Goal: Task Accomplishment & Management: Use online tool/utility

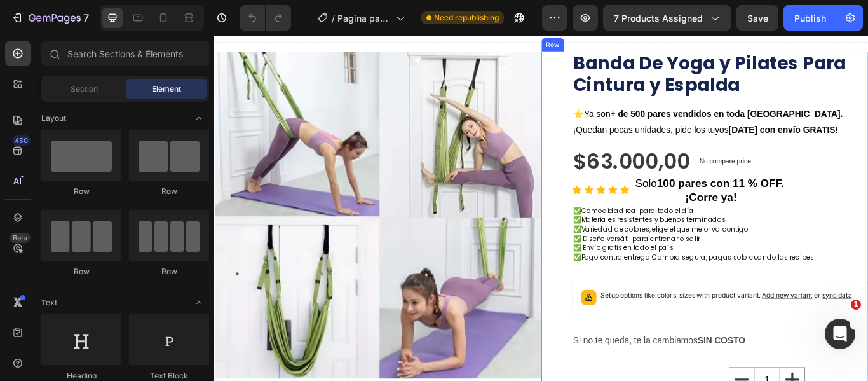
scroll to position [90, 0]
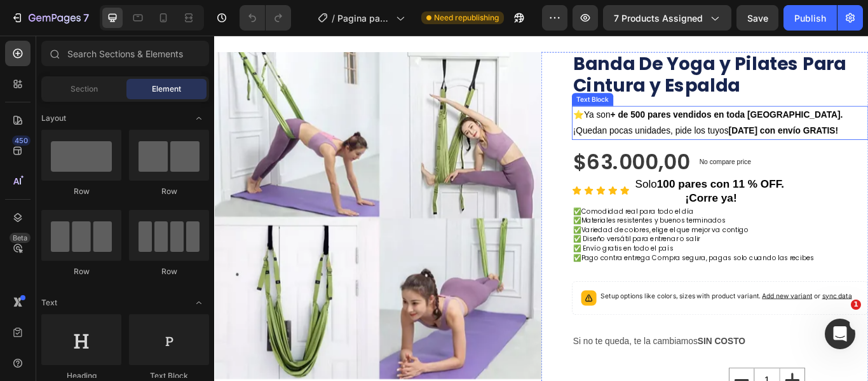
click at [777, 137] on p "⭐ Ya son + de 500 pares vendidos en toda Colombia. ¡Quedan pocas unidades, pide…" at bounding box center [803, 137] width 343 height 37
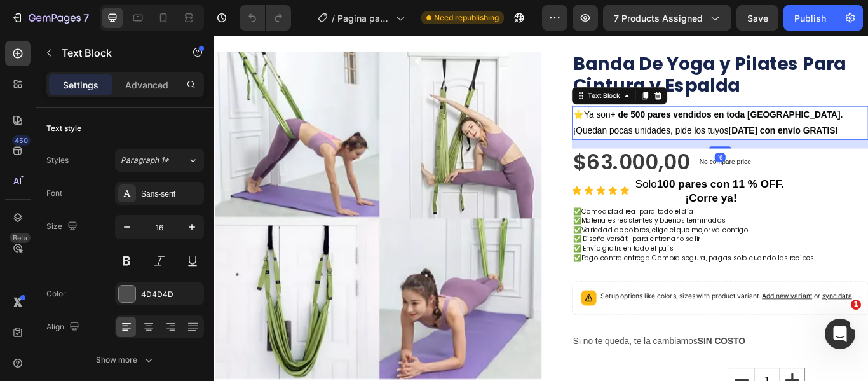
click at [777, 137] on p "⭐ Ya son + de 500 pares vendidos en toda Colombia. ¡Quedan pocas unidades, pide…" at bounding box center [803, 137] width 343 height 37
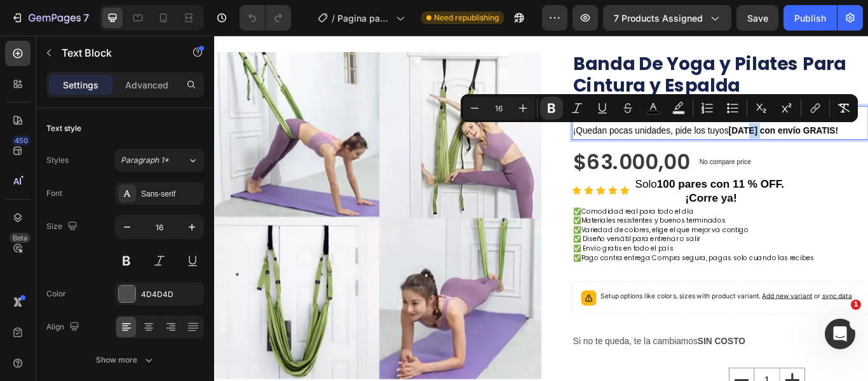
click at [777, 137] on p "⭐ Ya son + de 500 pares vendidos en toda Colombia. ¡Quedan pocas unidades, pide…" at bounding box center [803, 137] width 343 height 37
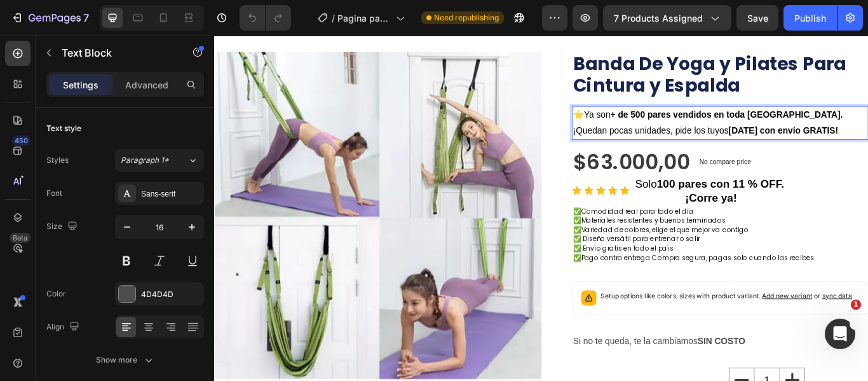
click at [703, 126] on strong "+ de 500 pares vendidos en toda Colombia." at bounding box center [811, 127] width 271 height 11
click at [818, 124] on strong "+ de 5000 Unidades Vendidos en toda Colombia." at bounding box center [824, 127] width 296 height 11
click at [814, 128] on strong "+ de 5000 Unidades Vendidos en toda Colombia." at bounding box center [824, 127] width 296 height 11
click at [864, 143] on strong "HOY con envío GRATIS!" at bounding box center [878, 145] width 128 height 11
click at [766, 146] on span "Ya son + de 5000 Unidades Vendidas en toda Colombia. ¡Quedan pocas unidades, pi…" at bounding box center [801, 136] width 339 height 29
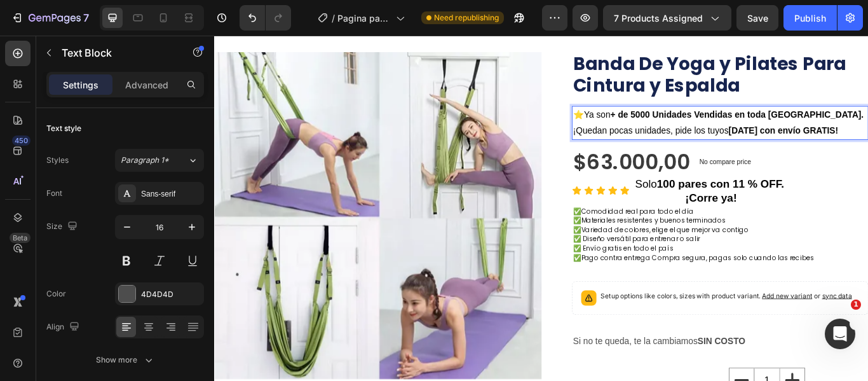
click at [814, 146] on strong "HOY con envío GRATIS!" at bounding box center [878, 145] width 128 height 11
click at [801, 146] on p "⭐ Ya son + de 5000 Unidades Vendidas en toda Colombia. ¡Quedan pocas unidades, …" at bounding box center [803, 137] width 343 height 37
click at [795, 146] on strong "con envío GRATIS!" at bounding box center [795, 145] width 92 height 11
click at [782, 135] on p "⭐ Ya son + de 5000 Unidades Vendidas en toda Colombia. ¡Quedan pocas unidades !" at bounding box center [803, 137] width 343 height 37
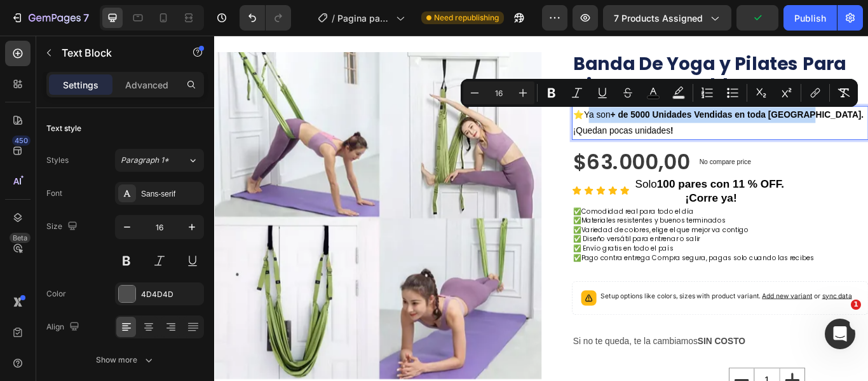
drag, startPoint x: 646, startPoint y: 126, endPoint x: 908, endPoint y: 123, distance: 262.4
click at [867, 123] on span "Ya son + de 5000 Unidades Vendidas en toda Colombia. ¡Quedan pocas unidades !" at bounding box center [801, 136] width 339 height 29
click at [552, 93] on icon "Editor contextual toolbar" at bounding box center [552, 93] width 8 height 10
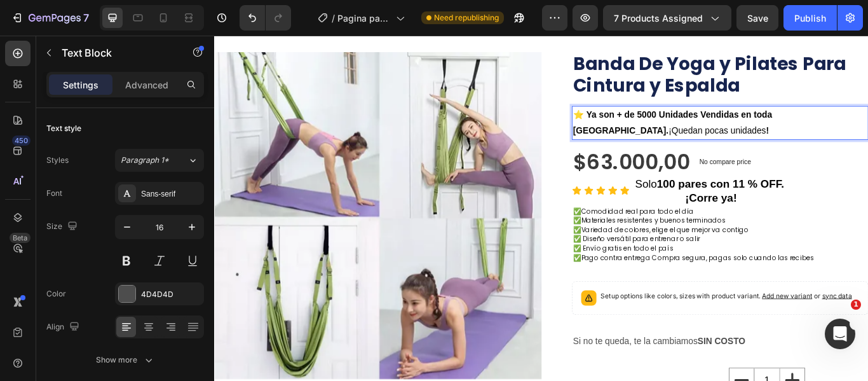
click at [708, 143] on p "⭐ Ya son + de 5000 Unidades Vendidas en toda Colombia. ¡Quedan pocas unidades !" at bounding box center [803, 137] width 343 height 37
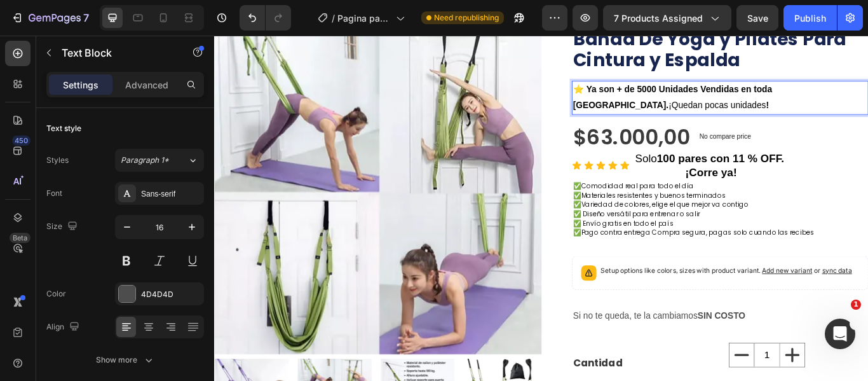
scroll to position [120, 0]
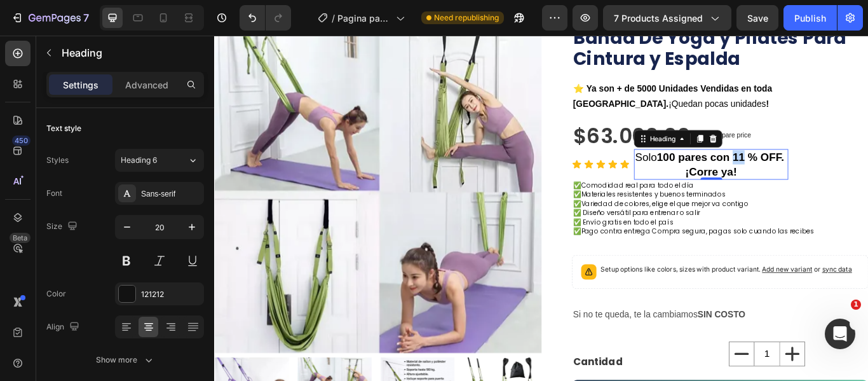
click at [826, 177] on strong "100 pares con 11 % OFF." at bounding box center [804, 177] width 148 height 14
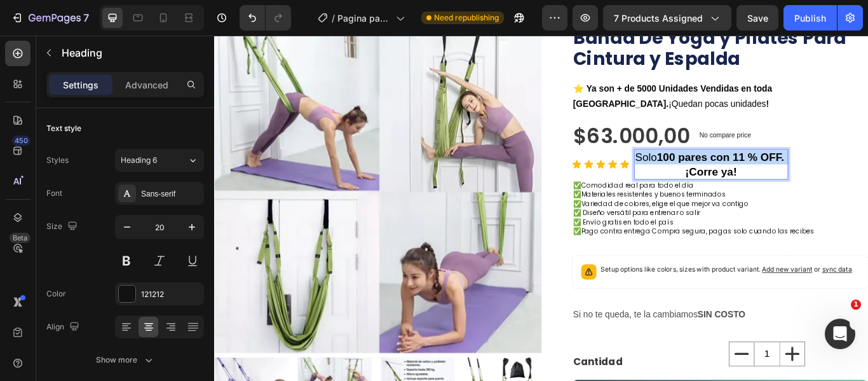
click at [826, 177] on strong "100 pares con 11 % OFF." at bounding box center [804, 177] width 148 height 14
click at [826, 194] on p "Solo 100 pares con 11 % OFF. ¡Corre ya!" at bounding box center [793, 185] width 177 height 33
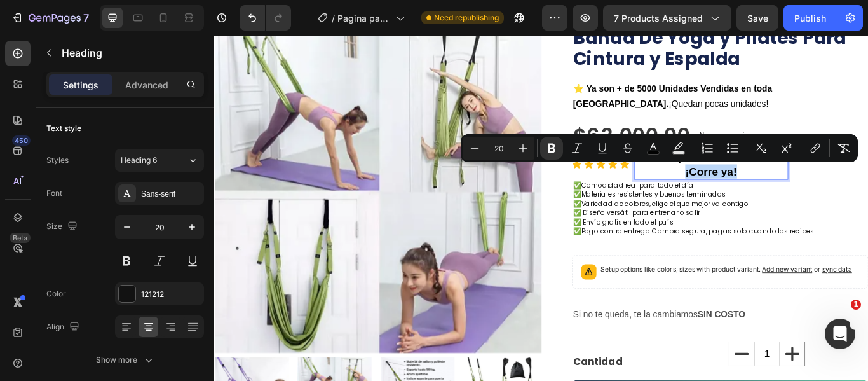
click at [826, 194] on p "Solo 100 pares con 11 % OFF. ¡Corre ya!" at bounding box center [793, 185] width 177 height 33
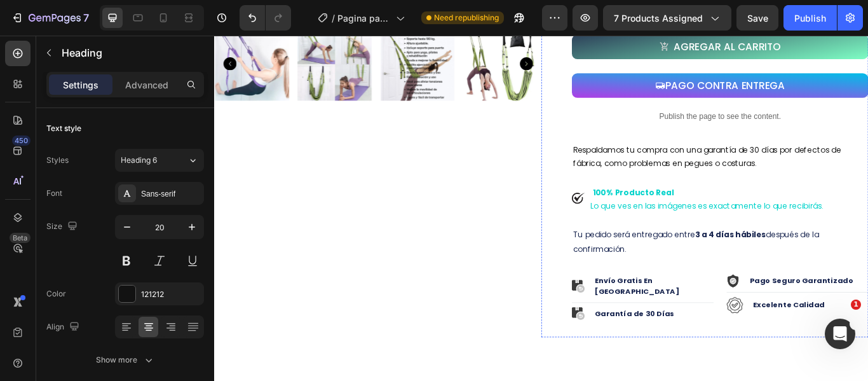
scroll to position [512, 0]
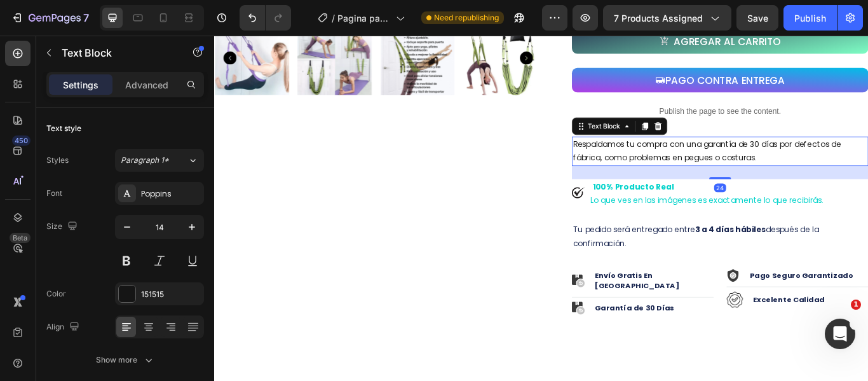
click at [867, 179] on p "Respaldamos tu compra con una garantía de 30 días por defectos de fábrica, como…" at bounding box center [803, 170] width 343 height 32
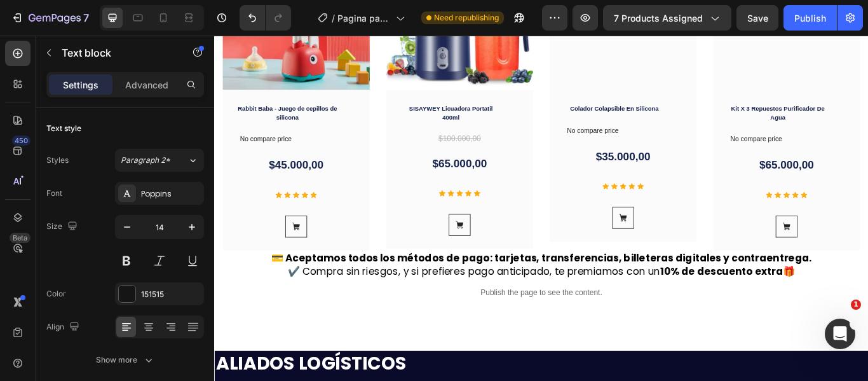
scroll to position [1081, 0]
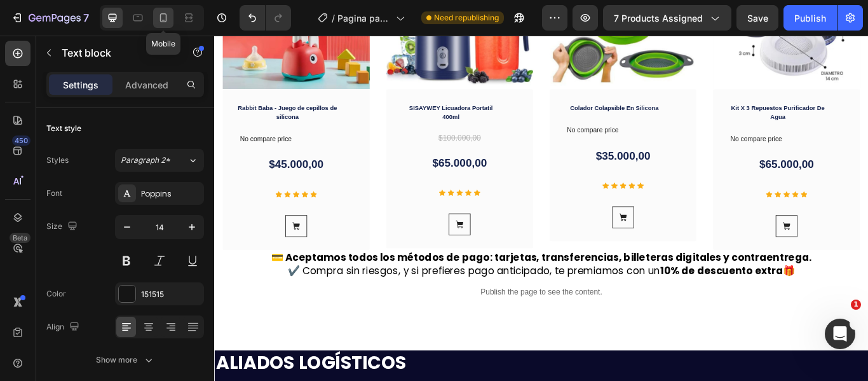
click at [167, 20] on icon at bounding box center [163, 17] width 13 height 13
type input "12"
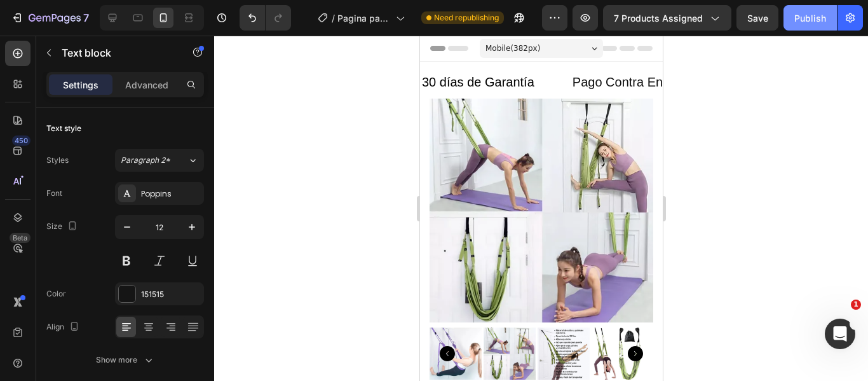
click at [810, 13] on div "Publish" at bounding box center [810, 17] width 32 height 13
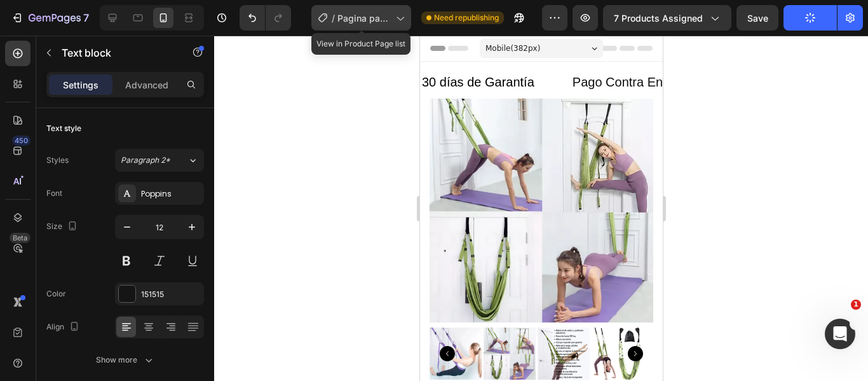
click at [398, 17] on icon at bounding box center [400, 19] width 7 height 4
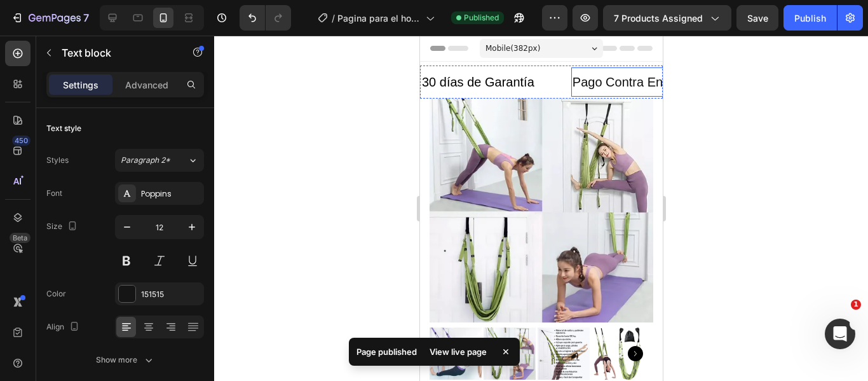
click at [763, 115] on div at bounding box center [541, 208] width 654 height 345
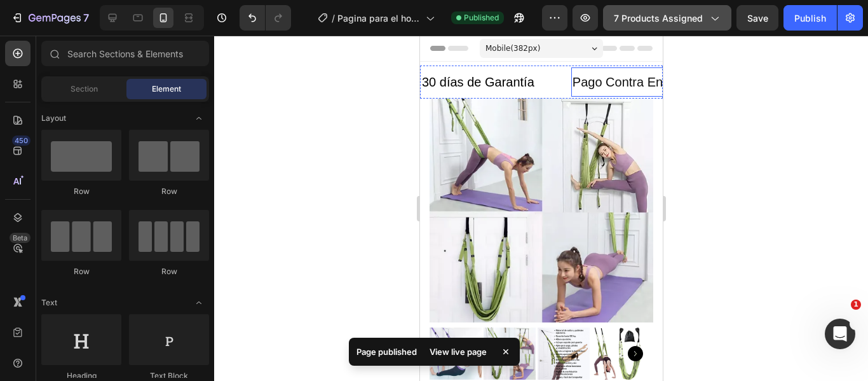
click at [720, 17] on icon "button" at bounding box center [714, 17] width 13 height 13
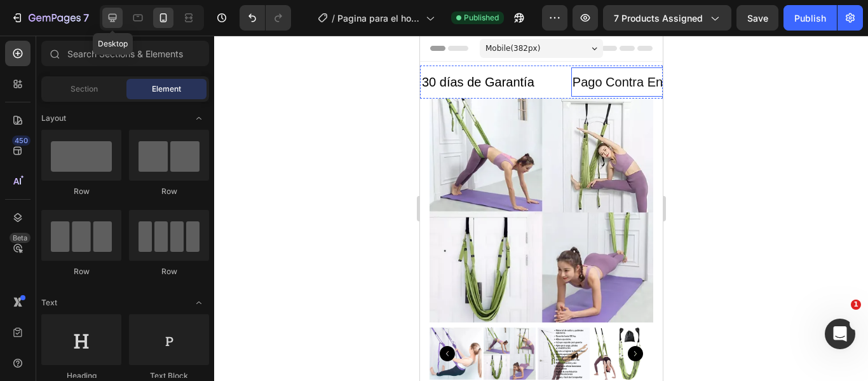
click at [109, 19] on icon at bounding box center [112, 17] width 13 height 13
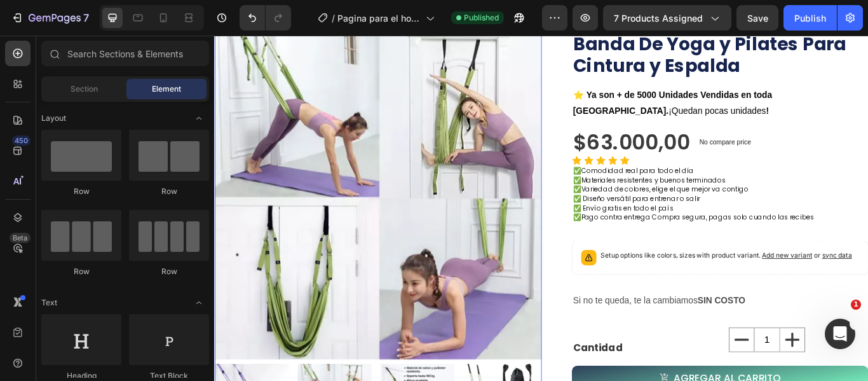
scroll to position [118, 0]
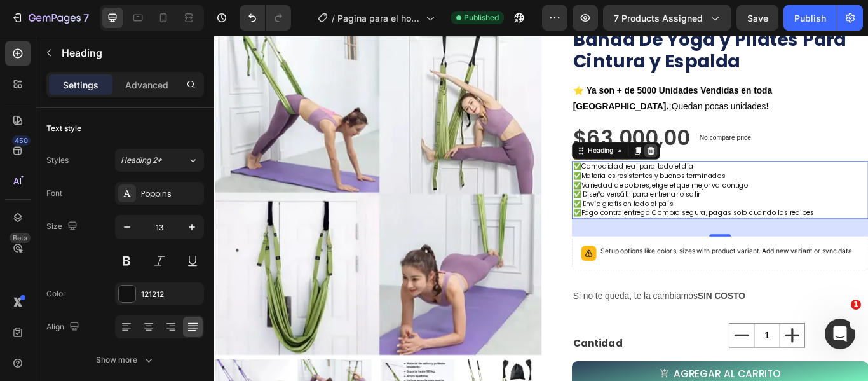
click at [724, 168] on icon at bounding box center [723, 170] width 10 height 10
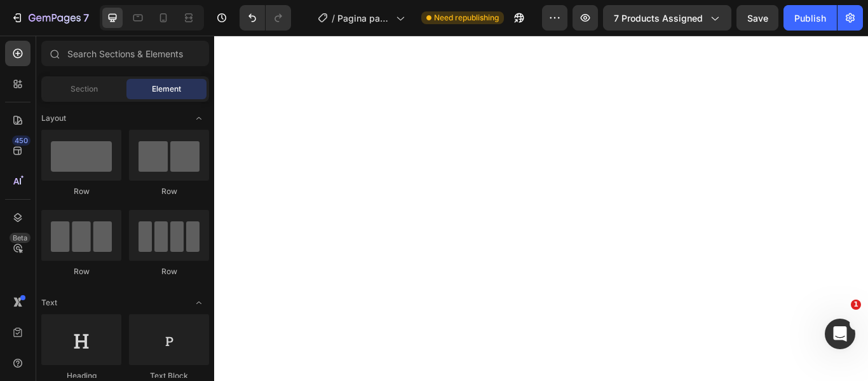
scroll to position [0, 0]
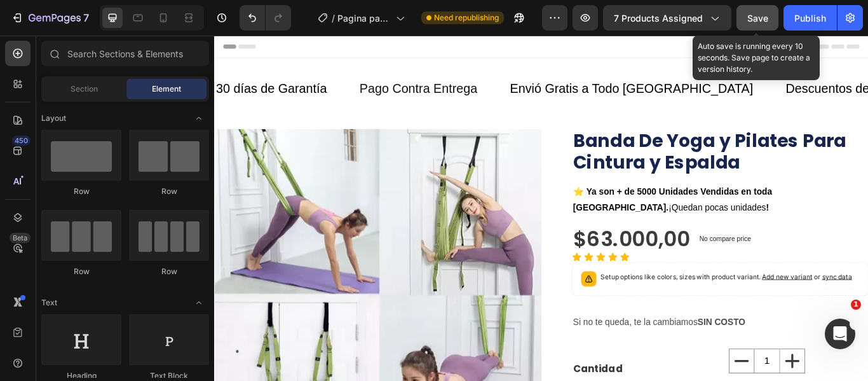
click at [754, 18] on span "Save" at bounding box center [757, 18] width 21 height 11
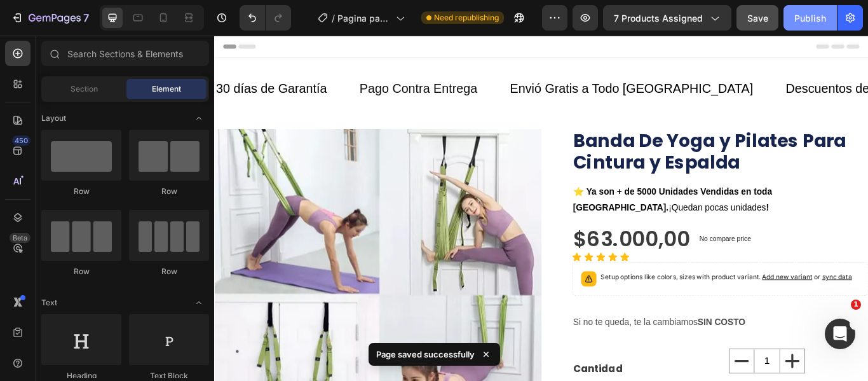
click at [802, 13] on div "Publish" at bounding box center [810, 17] width 32 height 13
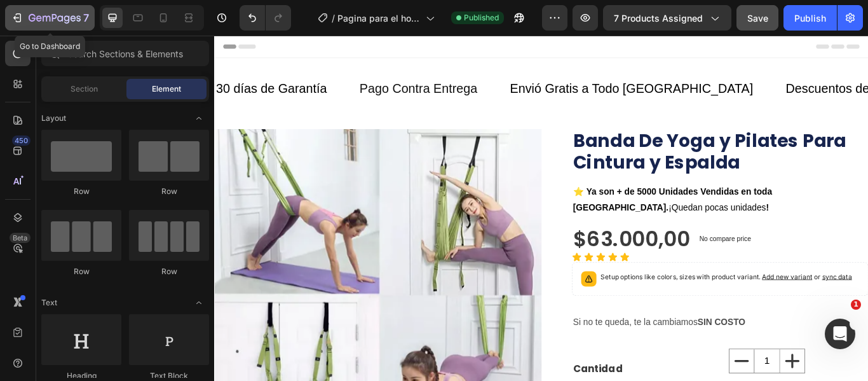
click at [15, 16] on icon "button" at bounding box center [17, 17] width 13 height 13
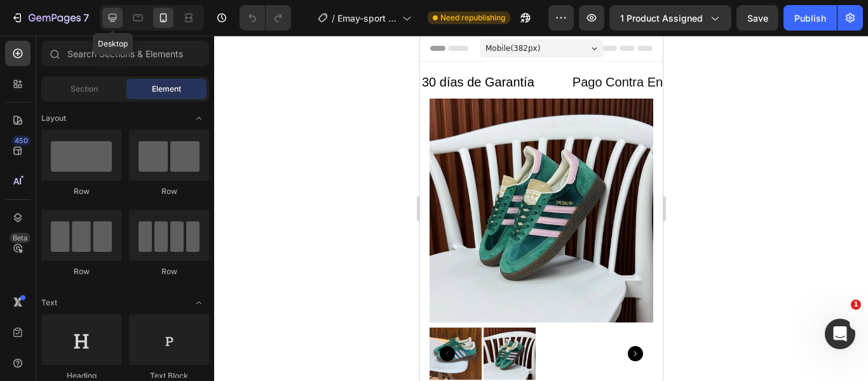
click at [116, 22] on icon at bounding box center [112, 17] width 13 height 13
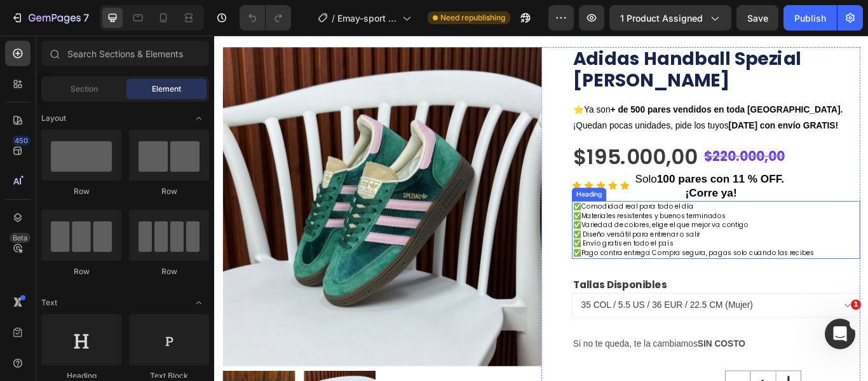
scroll to position [111, 0]
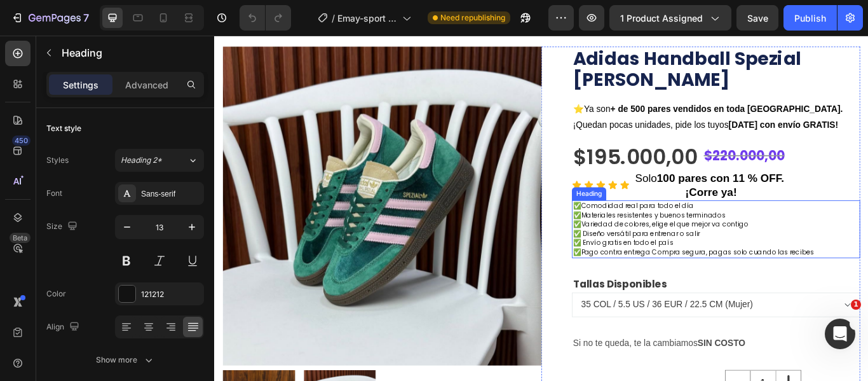
click at [791, 244] on h2 "✅Comodidad real para todo el día ✅Materiales resistentes y buenos terminados ✅V…" at bounding box center [799, 260] width 336 height 67
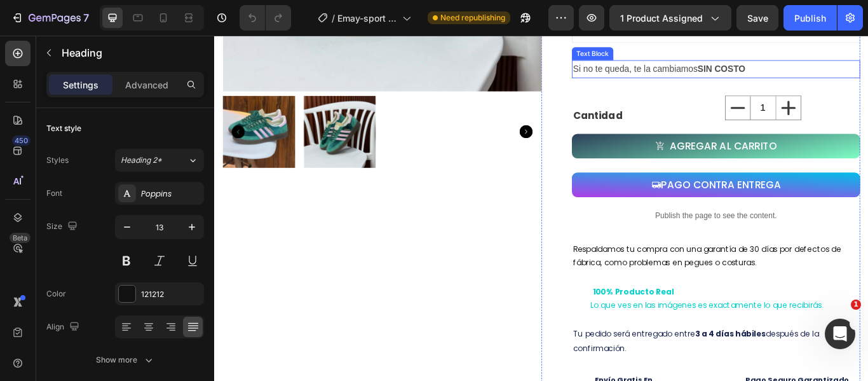
scroll to position [433, 0]
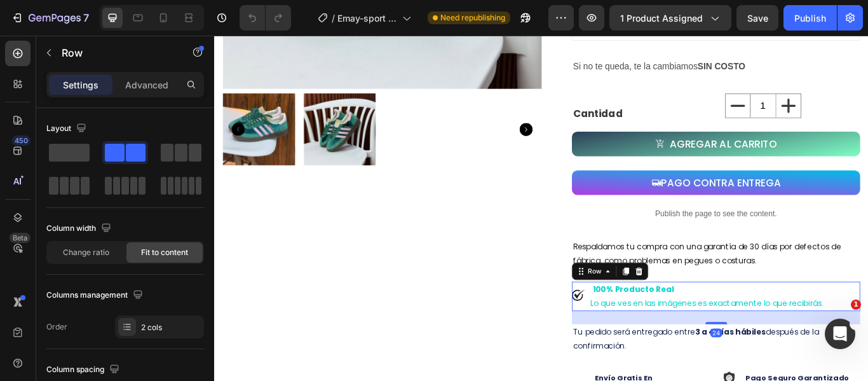
click at [635, 327] on div "Image" at bounding box center [638, 339] width 15 height 34
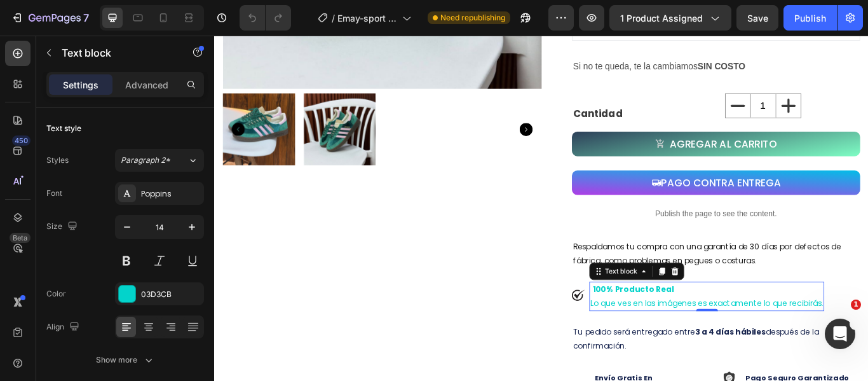
click at [712, 325] on strong "100% Producto Real" at bounding box center [702, 331] width 95 height 13
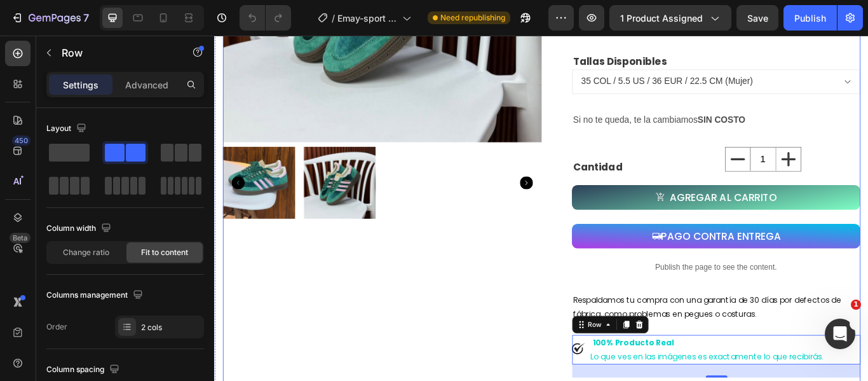
scroll to position [370, 0]
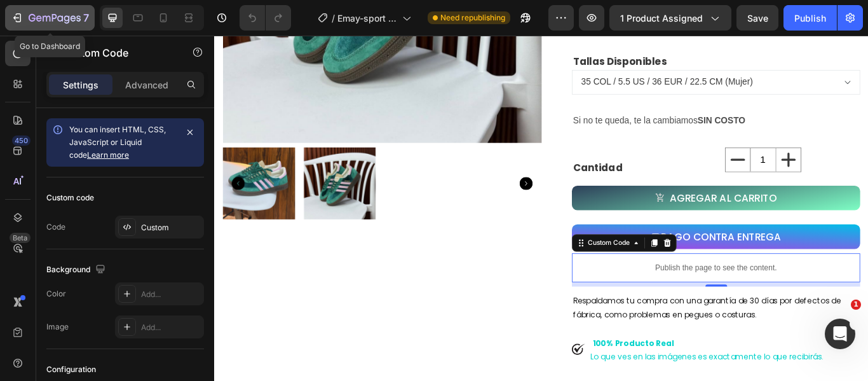
click at [37, 15] on icon "button" at bounding box center [55, 18] width 52 height 11
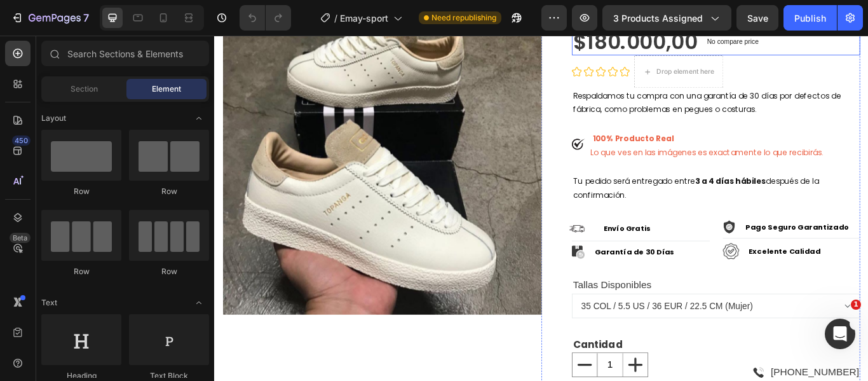
scroll to position [130, 0]
click at [755, 378] on div "Adidas Topanga Product Title $180.000,00 Product Price Product Price No compare…" at bounding box center [799, 235] width 336 height 492
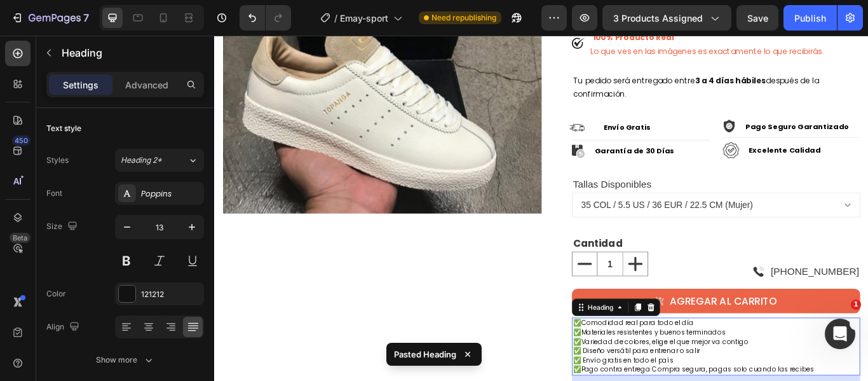
scroll to position [245, 0]
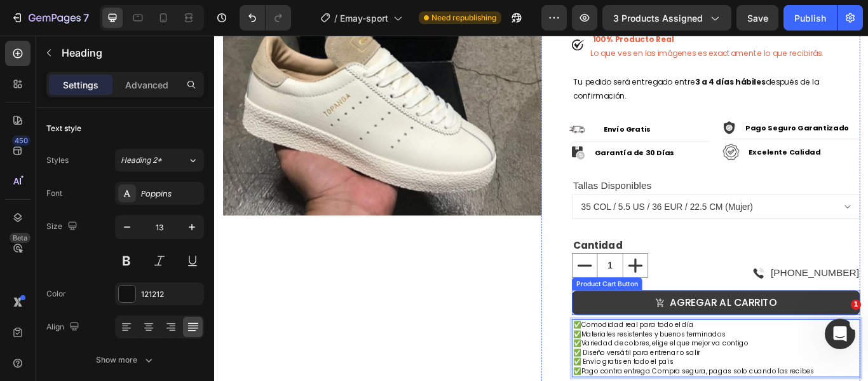
drag, startPoint x: 753, startPoint y: 388, endPoint x: 728, endPoint y: 347, distance: 48.2
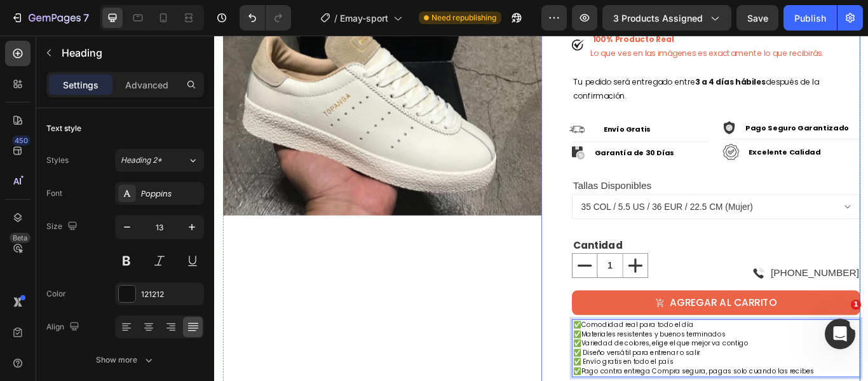
click at [609, 380] on div "Adidas Topanga Product Title $180.000,00 Product Price Product Price No compare…" at bounding box center [781, 164] width 372 height 580
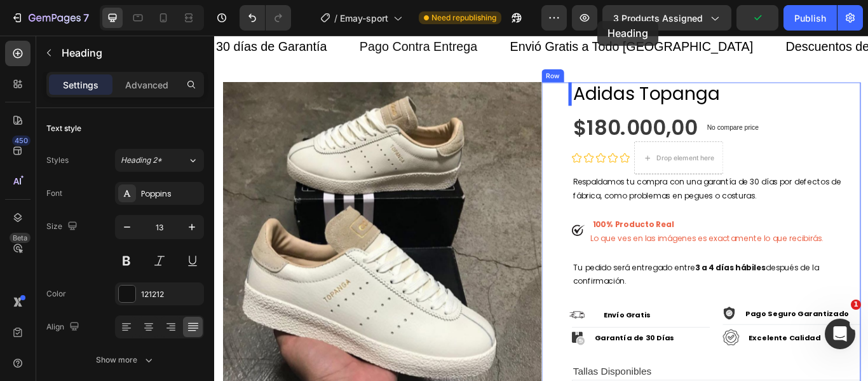
scroll to position [0, 0]
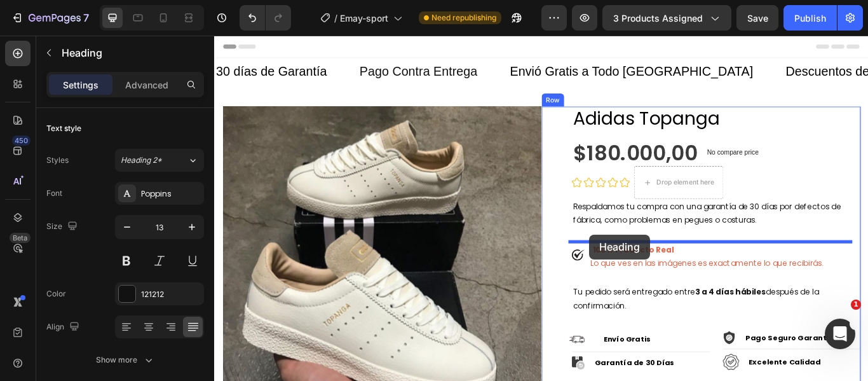
drag, startPoint x: 656, startPoint y: 395, endPoint x: 651, endPoint y: 268, distance: 127.8
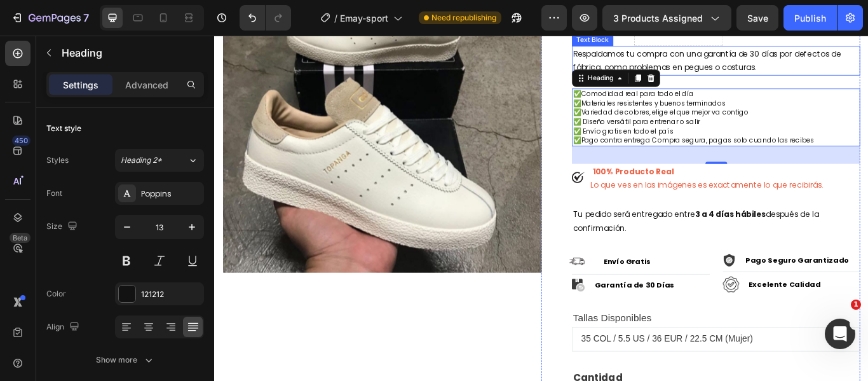
scroll to position [179, 0]
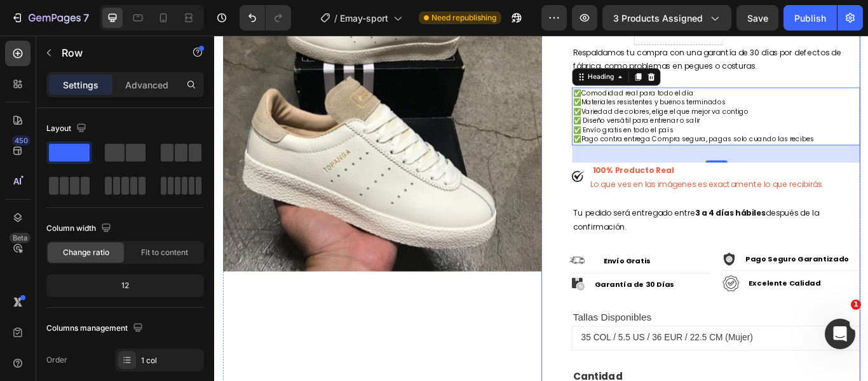
click at [657, 225] on div "Adidas Topanga Product Title $180.000,00 Product Price Product Price No compare…" at bounding box center [799, 229] width 336 height 580
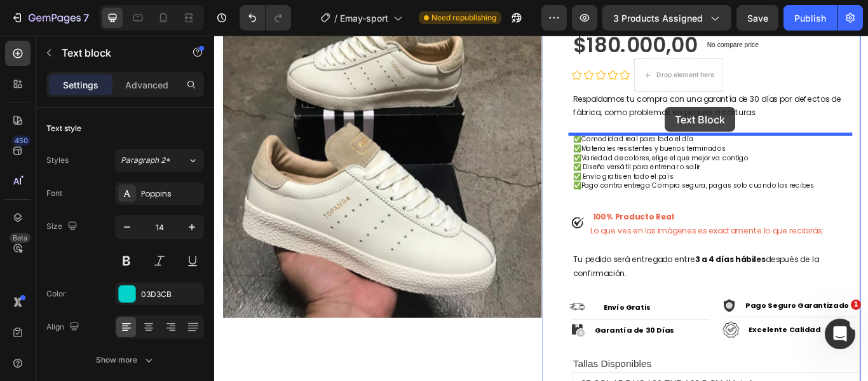
scroll to position [109, 0]
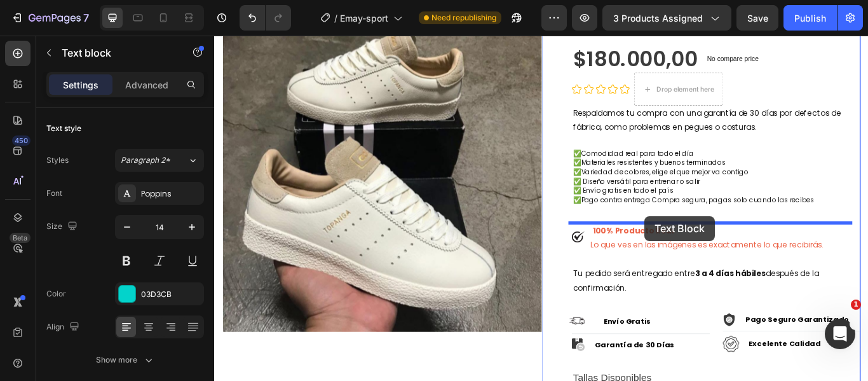
drag, startPoint x: 714, startPoint y: 355, endPoint x: 715, endPoint y: 246, distance: 108.7
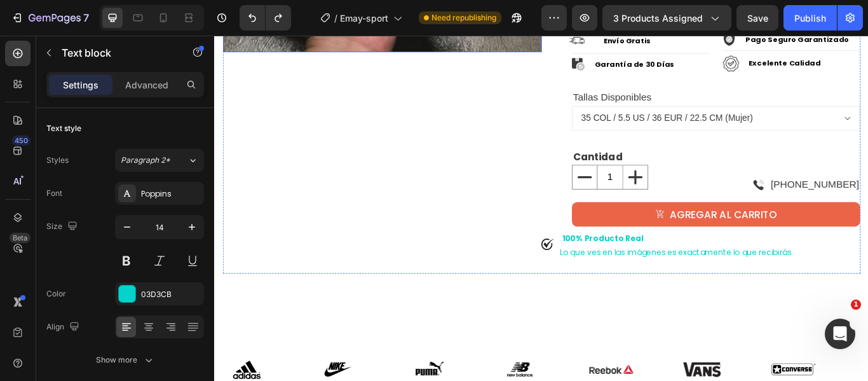
scroll to position [436, 0]
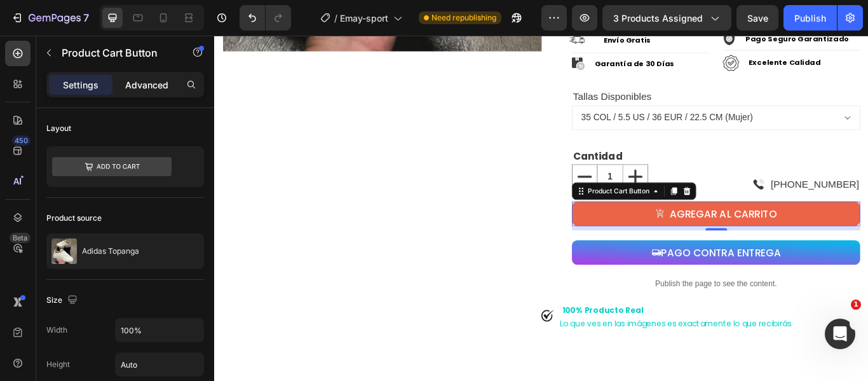
click at [138, 89] on p "Advanced" at bounding box center [146, 84] width 43 height 13
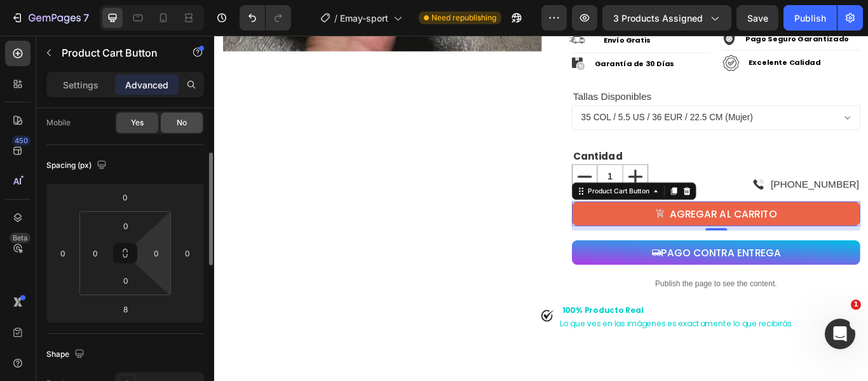
scroll to position [107, 0]
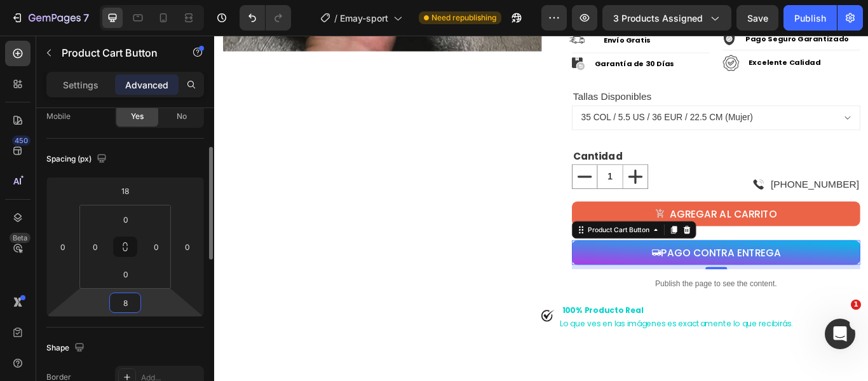
click at [132, 305] on input "8" at bounding box center [124, 302] width 25 height 19
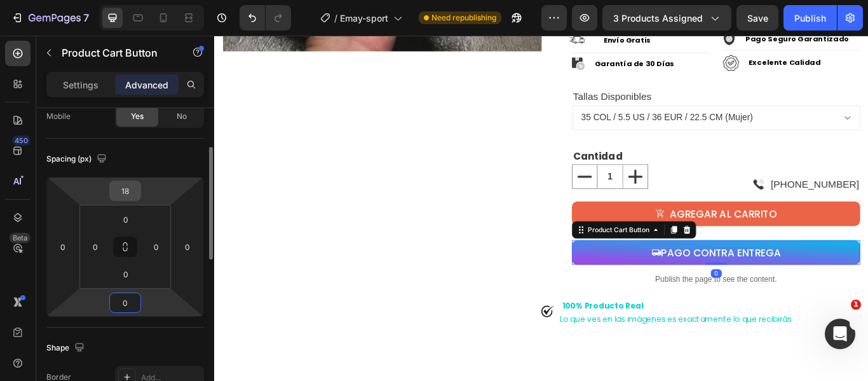
type input "0"
click at [133, 191] on input "18" at bounding box center [124, 190] width 25 height 19
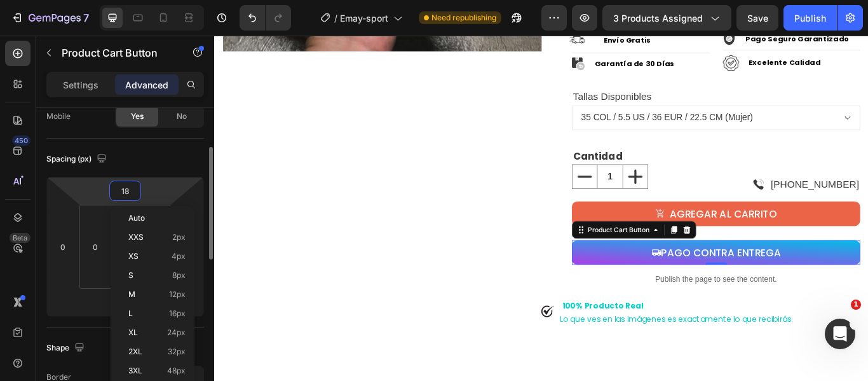
type input "0"
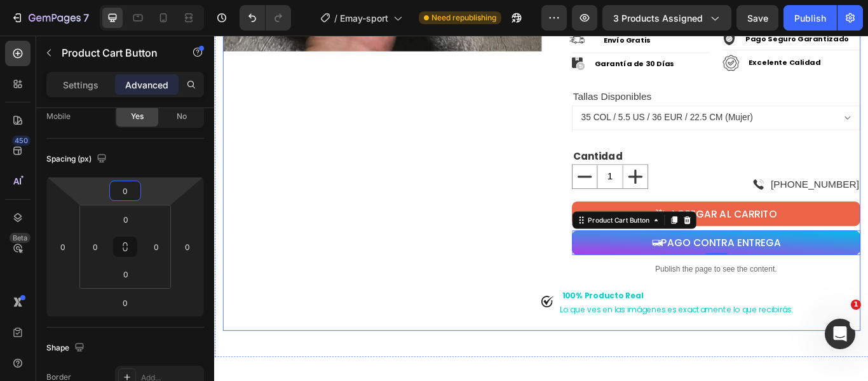
click at [264, 105] on div "Product Images" at bounding box center [410, 30] width 372 height 697
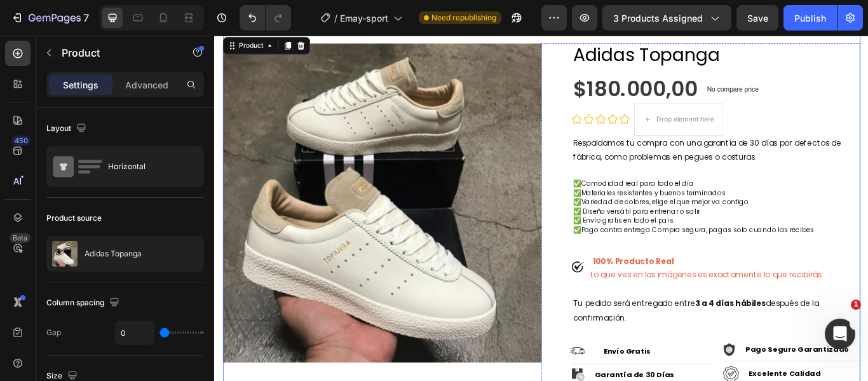
scroll to position [0, 0]
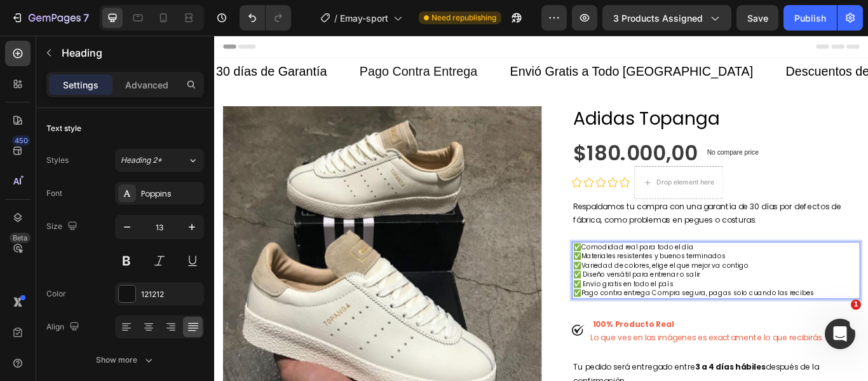
click at [777, 316] on p "✅Comodidad real para todo el día ✅Materiales resistentes y buenos terminados ✅V…" at bounding box center [799, 309] width 334 height 64
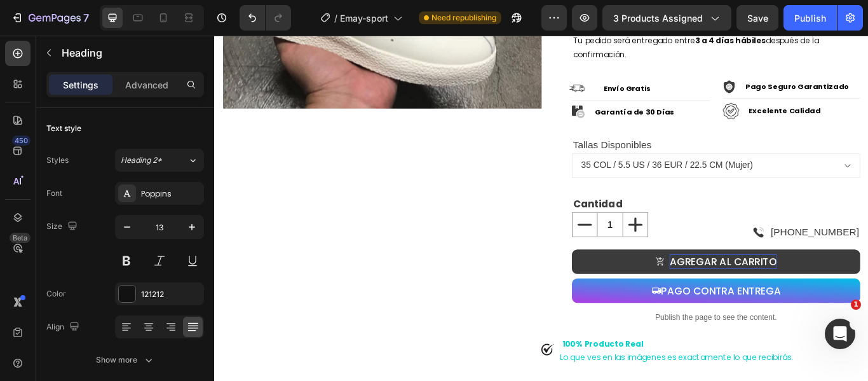
scroll to position [367, 0]
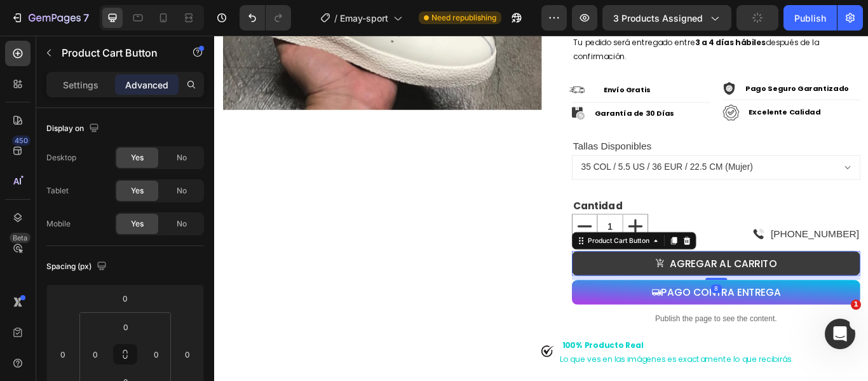
click at [656, 308] on button "AGREGAR AL CARRITO" at bounding box center [799, 301] width 336 height 29
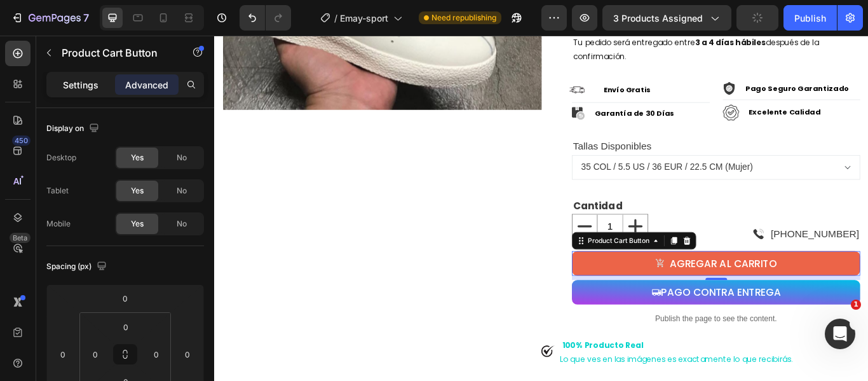
click at [62, 86] on div "Settings" at bounding box center [81, 84] width 64 height 20
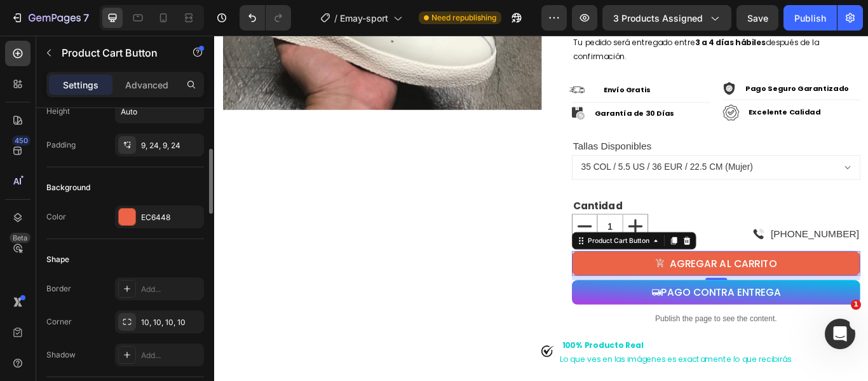
scroll to position [243, 0]
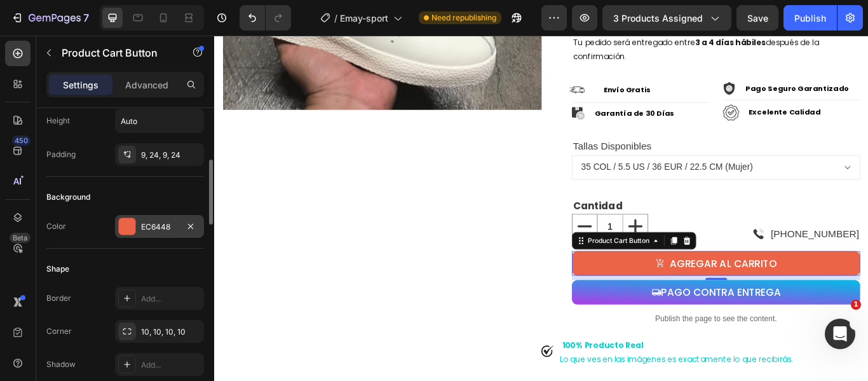
click at [163, 221] on div "EC6448" at bounding box center [159, 226] width 37 height 11
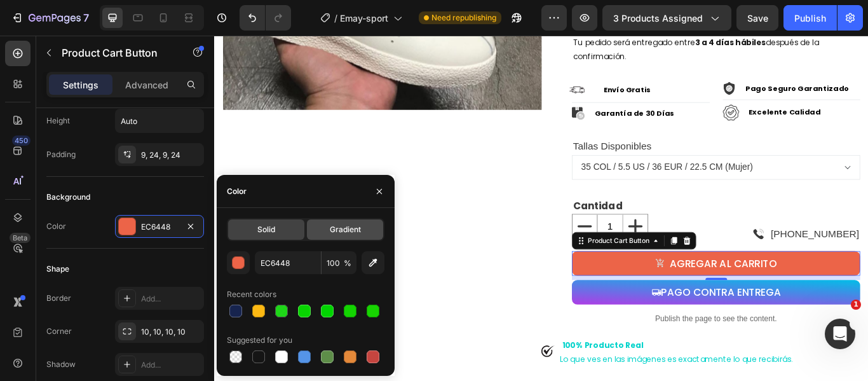
click at [323, 228] on div "Gradient" at bounding box center [345, 229] width 76 height 20
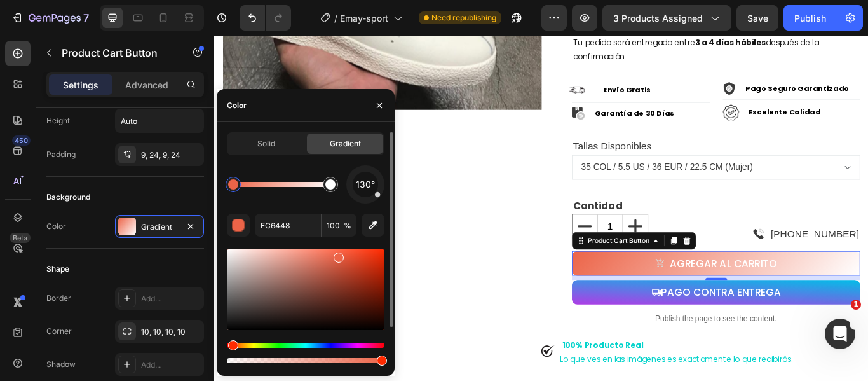
scroll to position [46, 0]
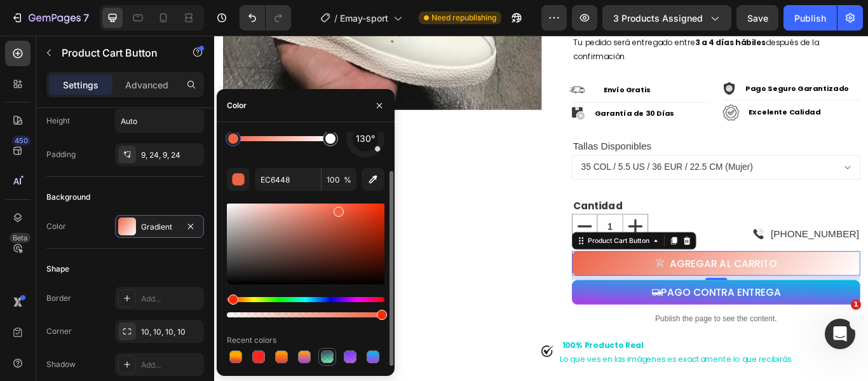
click at [326, 354] on div at bounding box center [327, 356] width 13 height 13
type input "02FB8B"
type input "51"
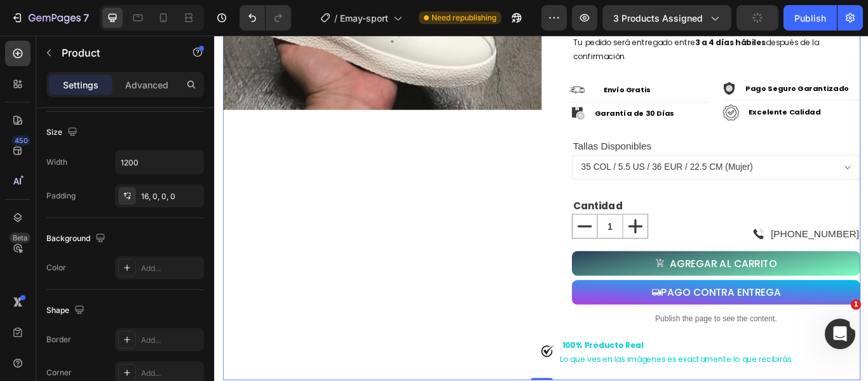
scroll to position [0, 0]
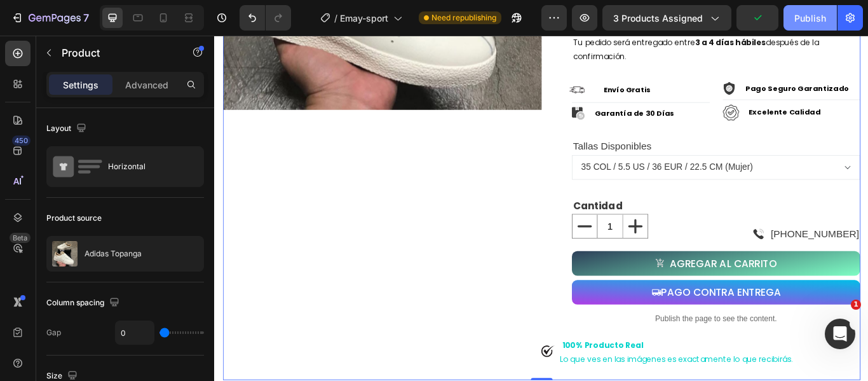
click at [808, 18] on div "Publish" at bounding box center [810, 17] width 32 height 13
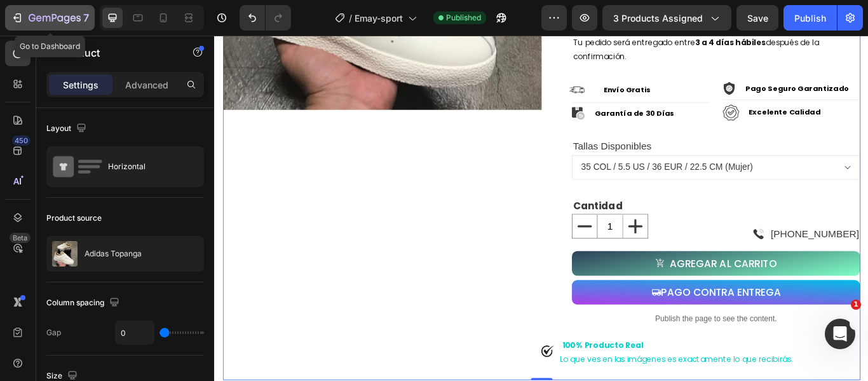
click at [15, 8] on button "7" at bounding box center [50, 17] width 90 height 25
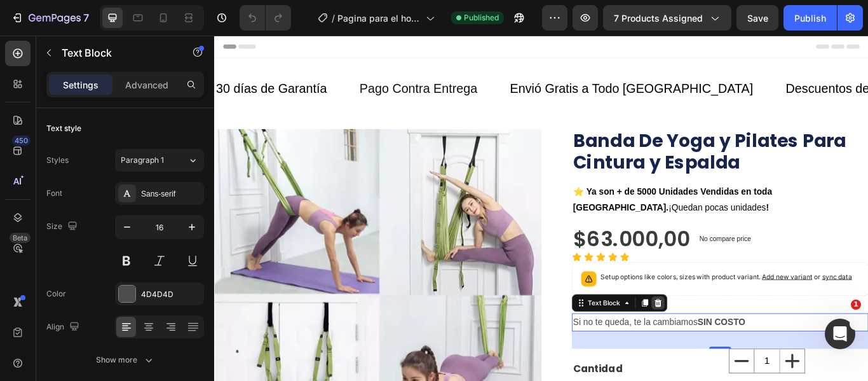
click at [728, 342] on icon at bounding box center [731, 347] width 10 height 10
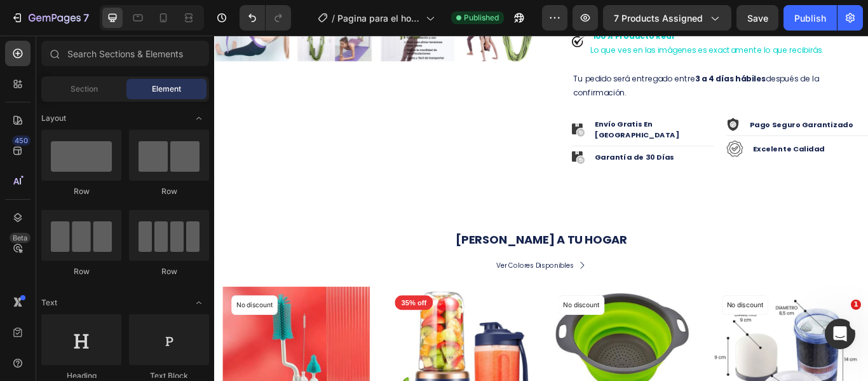
scroll to position [566, 0]
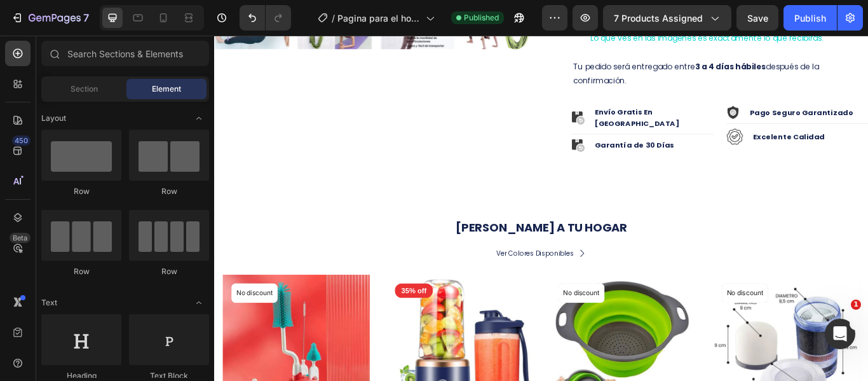
click at [757, 4] on div "7 Version history / Pagina para el hogar Published Preview 7 products assigned …" at bounding box center [434, 18] width 868 height 36
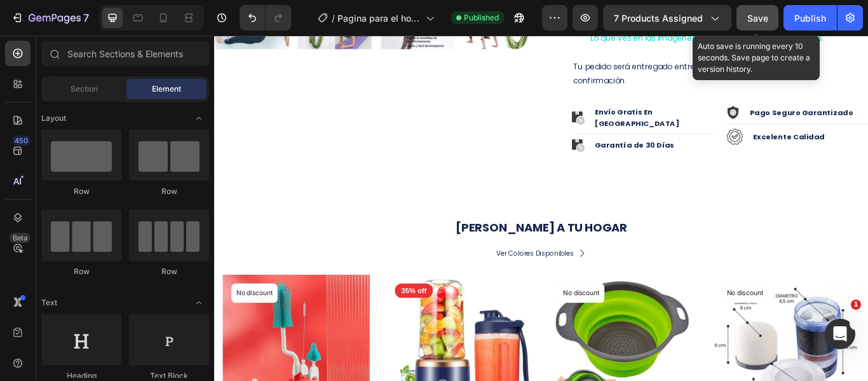
click at [757, 13] on span "Save" at bounding box center [757, 18] width 21 height 11
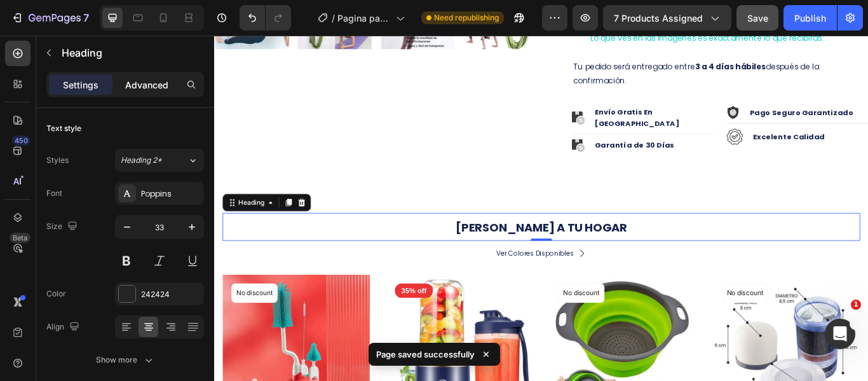
click at [155, 79] on p "Advanced" at bounding box center [146, 84] width 43 height 13
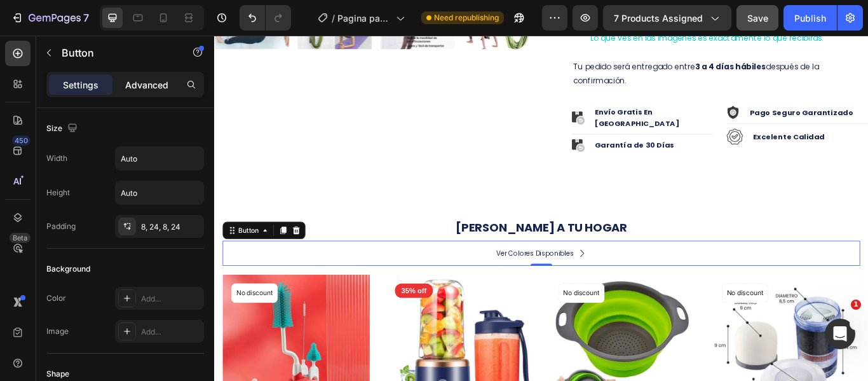
click at [151, 82] on p "Advanced" at bounding box center [146, 84] width 43 height 13
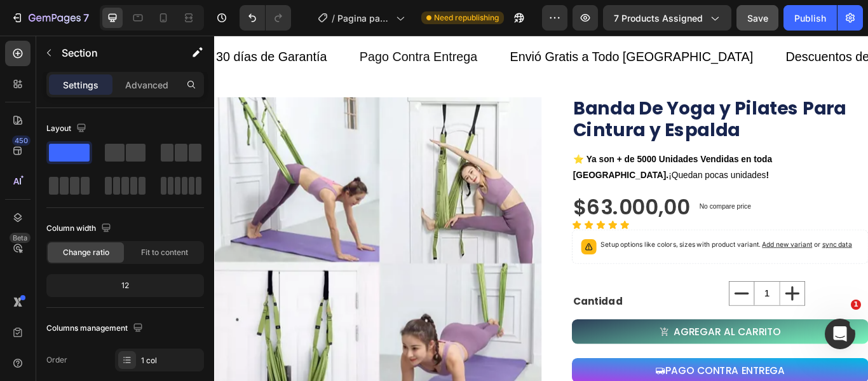
scroll to position [0, 0]
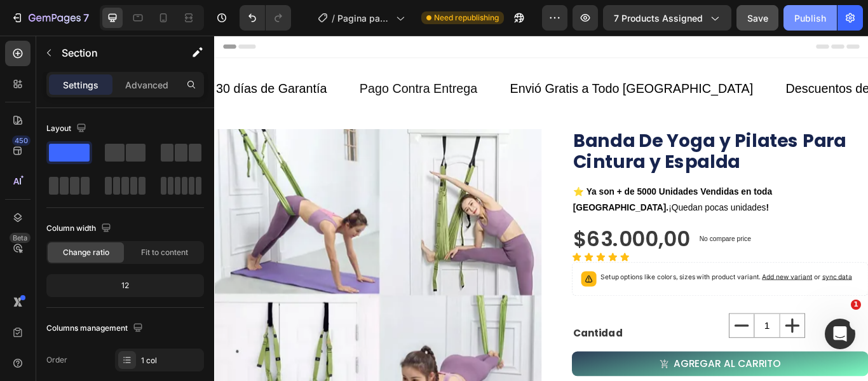
click at [817, 20] on div "Publish" at bounding box center [810, 17] width 32 height 13
